Goal: Book appointment/travel/reservation

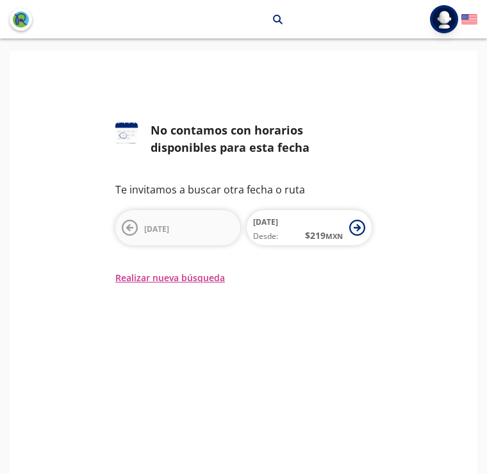
click at [199, 274] on button "Realizar nueva búsqueda" at bounding box center [170, 277] width 110 height 13
click at [362, 228] on icon at bounding box center [357, 228] width 16 height 16
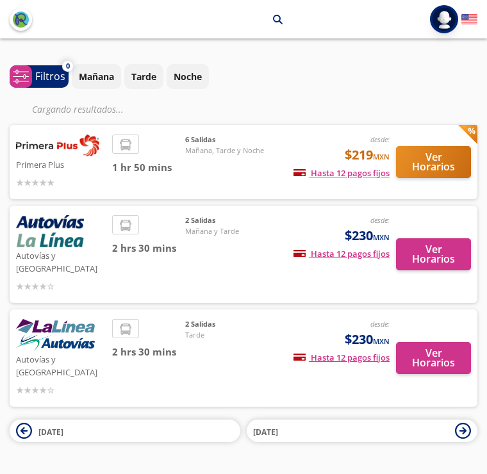
click at [42, 143] on img at bounding box center [57, 145] width 83 height 22
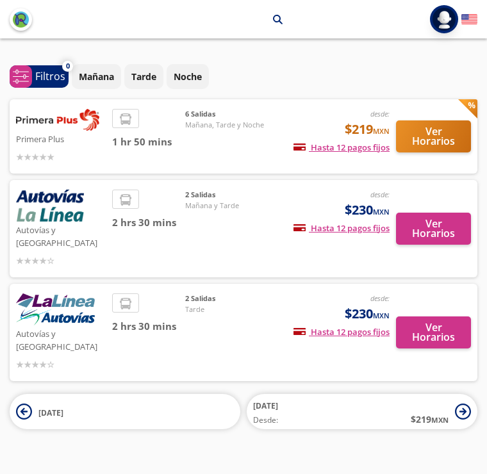
click at [32, 131] on p "Primera Plus" at bounding box center [61, 138] width 90 height 15
click at [295, 142] on span "Hasta 12 pagos fijos" at bounding box center [341, 148] width 96 height 12
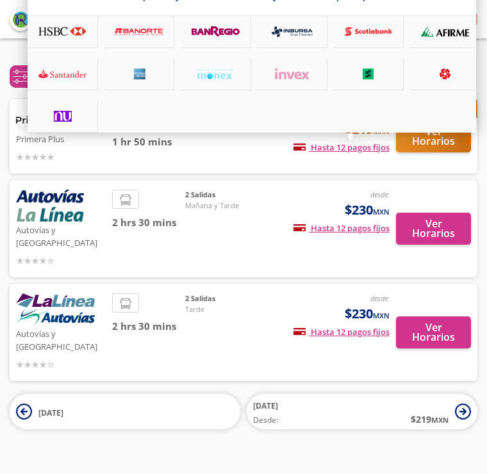
click at [306, 134] on div at bounding box center [243, 237] width 487 height 474
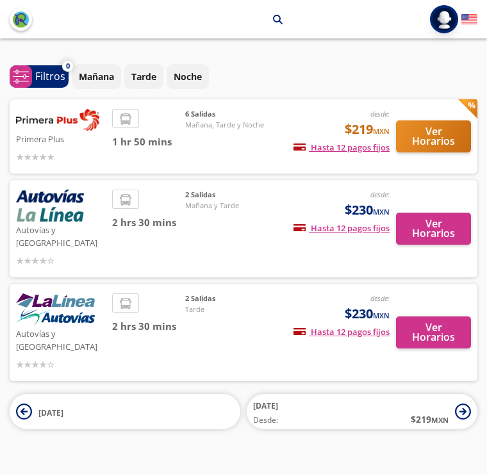
click at [431, 138] on button "Ver Horarios" at bounding box center [433, 136] width 75 height 32
